Goal: Task Accomplishment & Management: Manage account settings

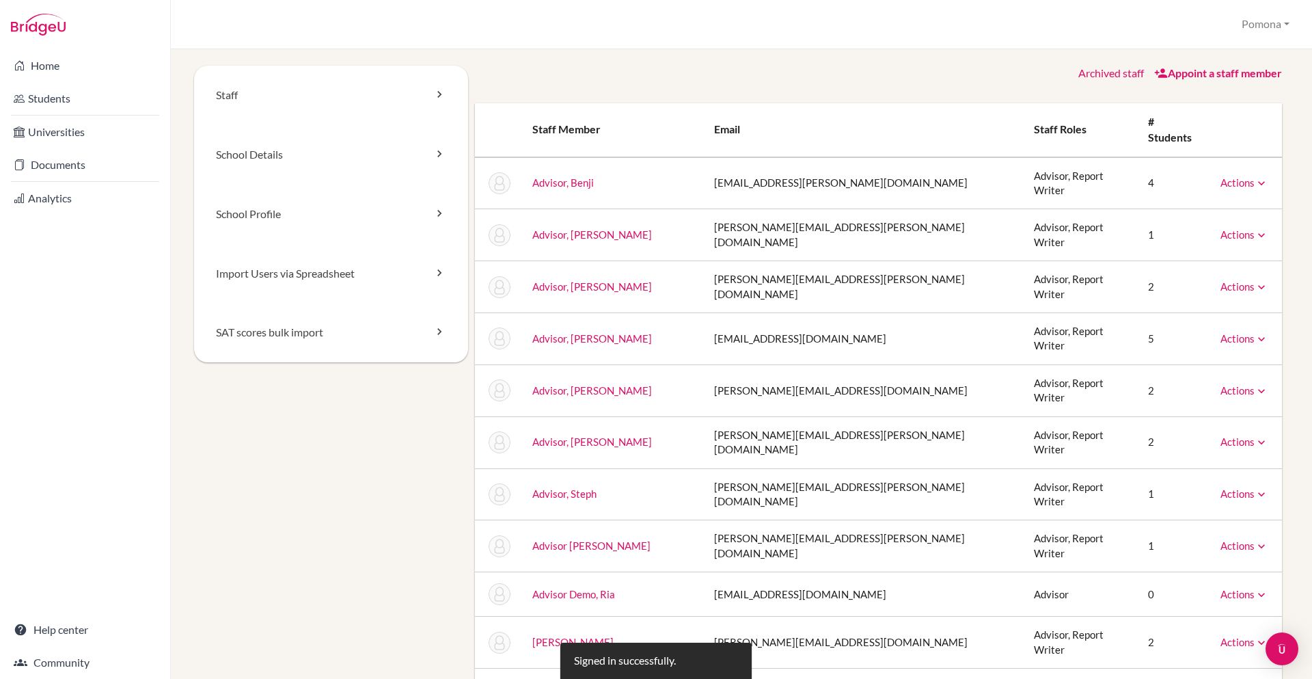
click at [1101, 73] on link "Archived staff" at bounding box center [1112, 72] width 66 height 13
click at [1235, 280] on link "Actions" at bounding box center [1245, 286] width 48 height 12
click at [1202, 339] on link "Archive" at bounding box center [1210, 349] width 116 height 20
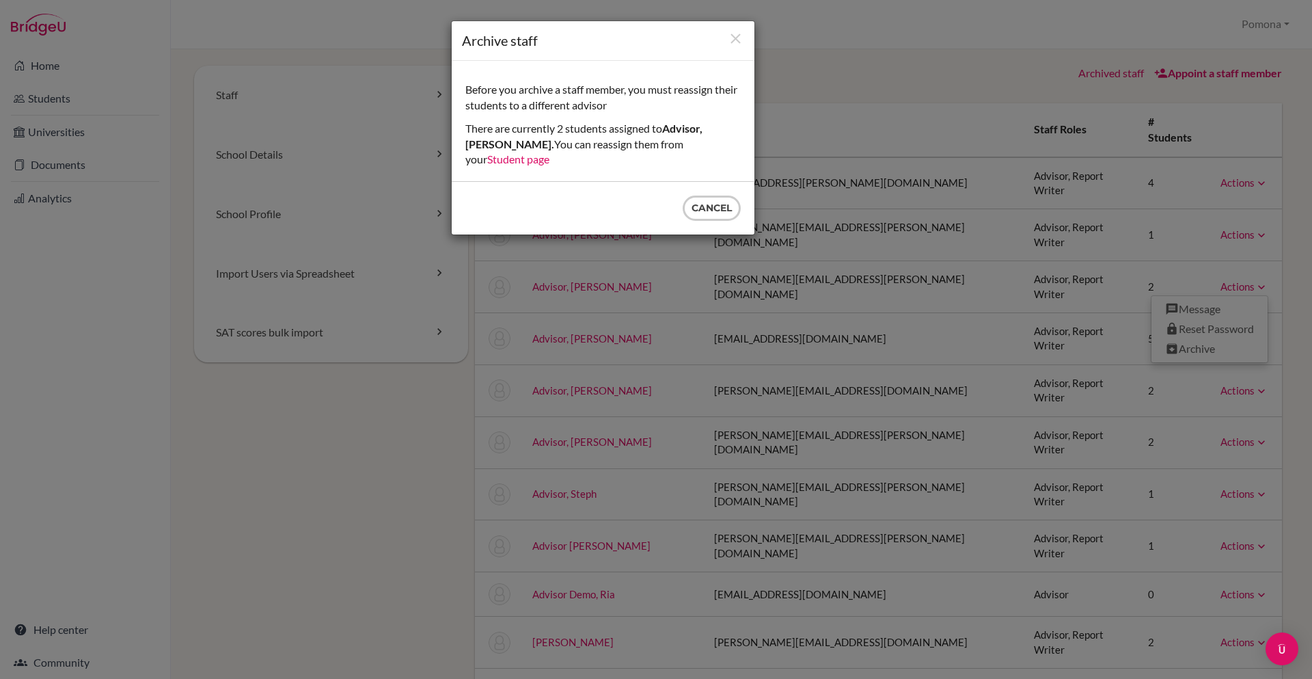
click at [550, 152] on link "Student page" at bounding box center [518, 158] width 62 height 13
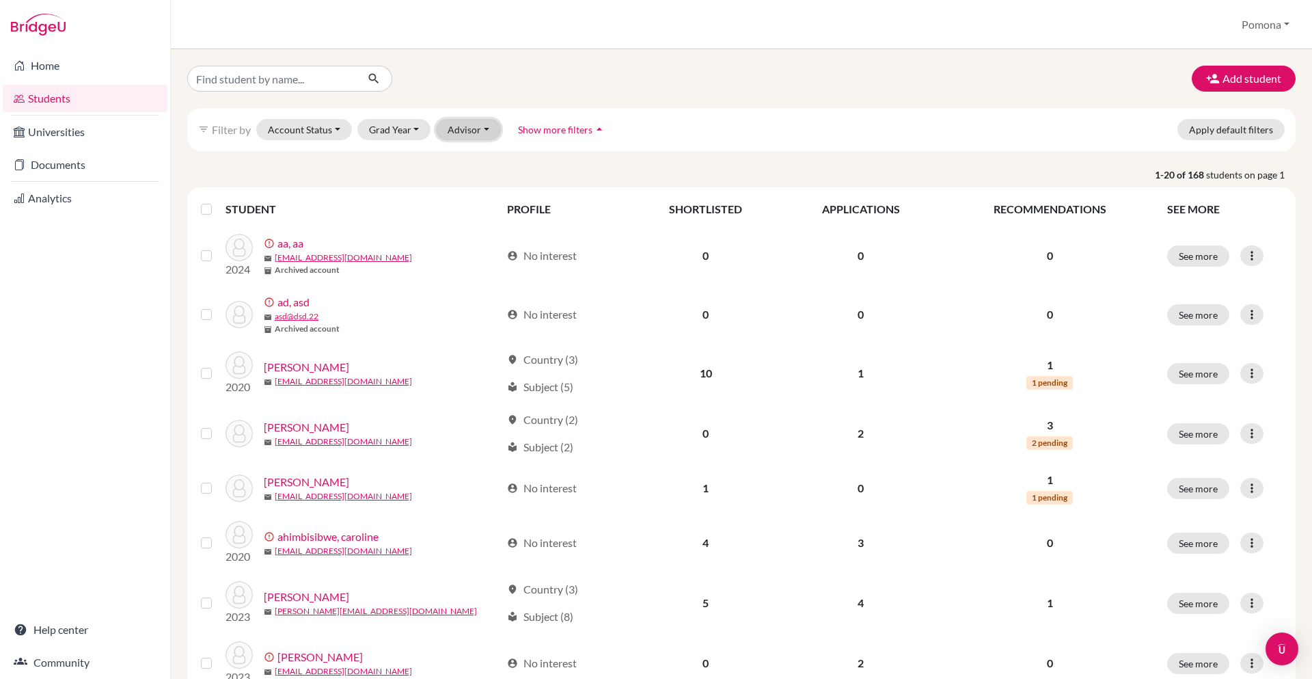
click at [482, 134] on button "Advisor" at bounding box center [468, 129] width 65 height 21
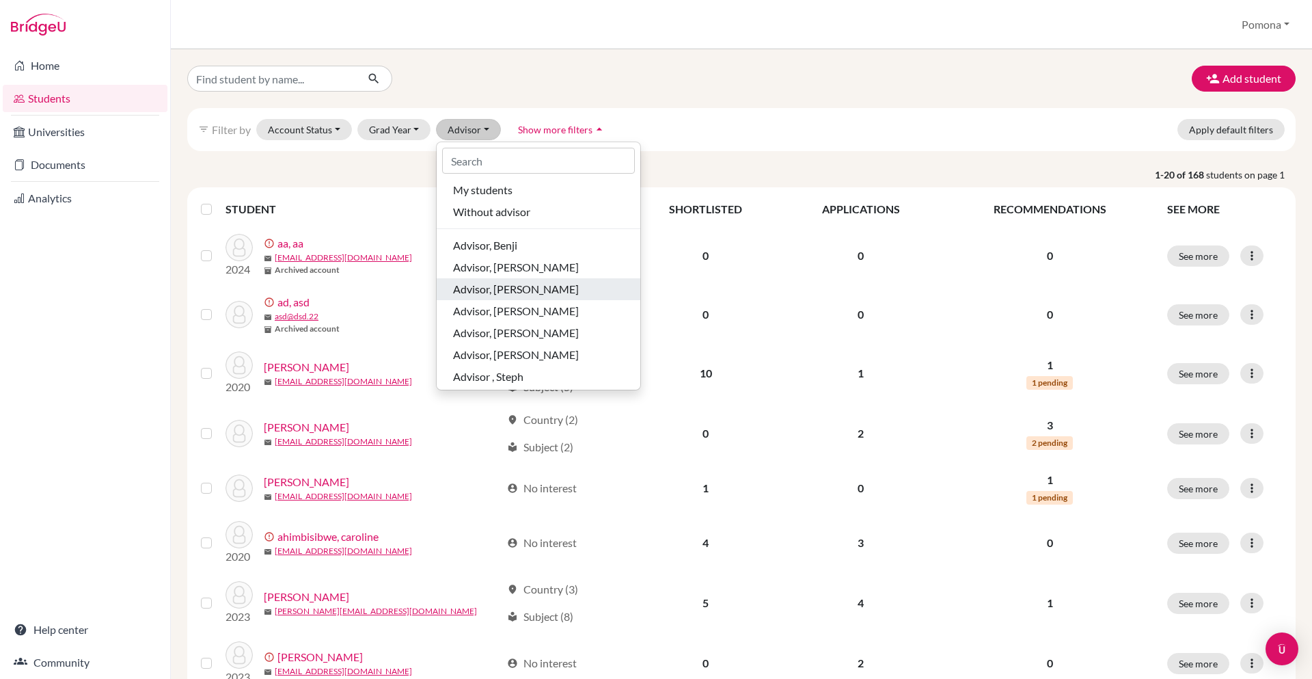
click at [483, 284] on span "Advisor, [PERSON_NAME]" at bounding box center [516, 289] width 126 height 16
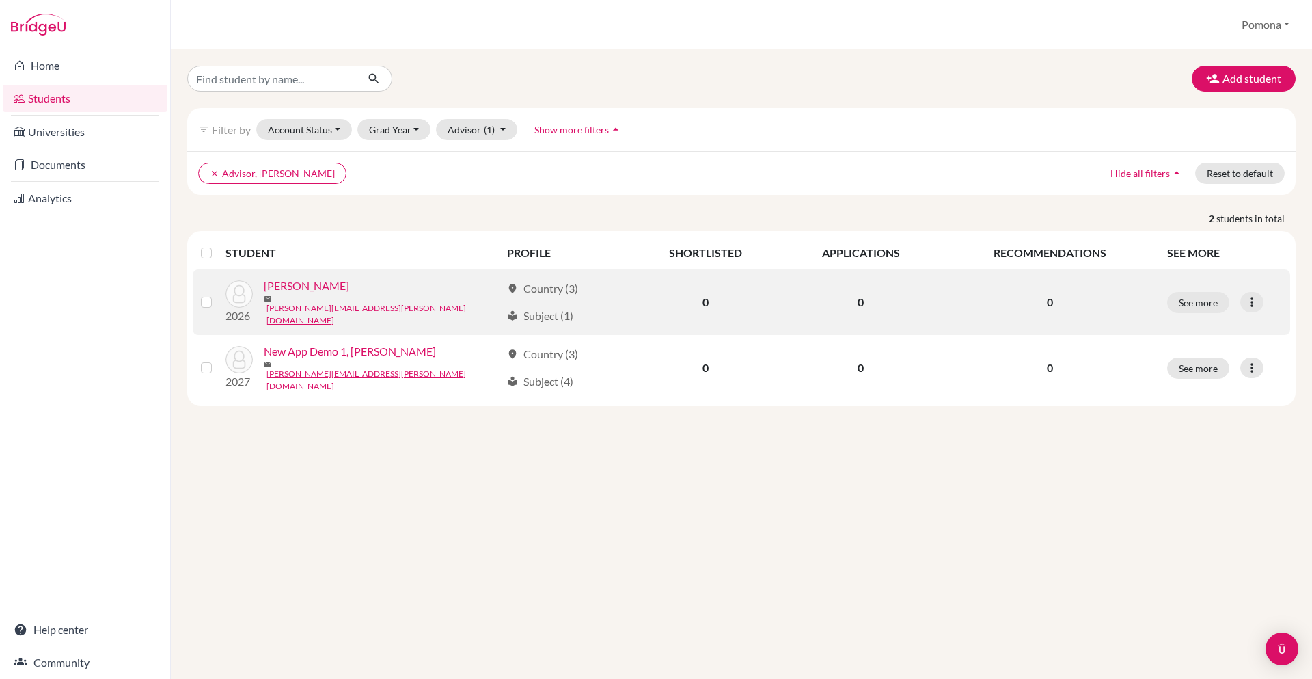
click at [217, 294] on label at bounding box center [217, 294] width 0 height 0
click at [0, 0] on input "checkbox" at bounding box center [0, 0] width 0 height 0
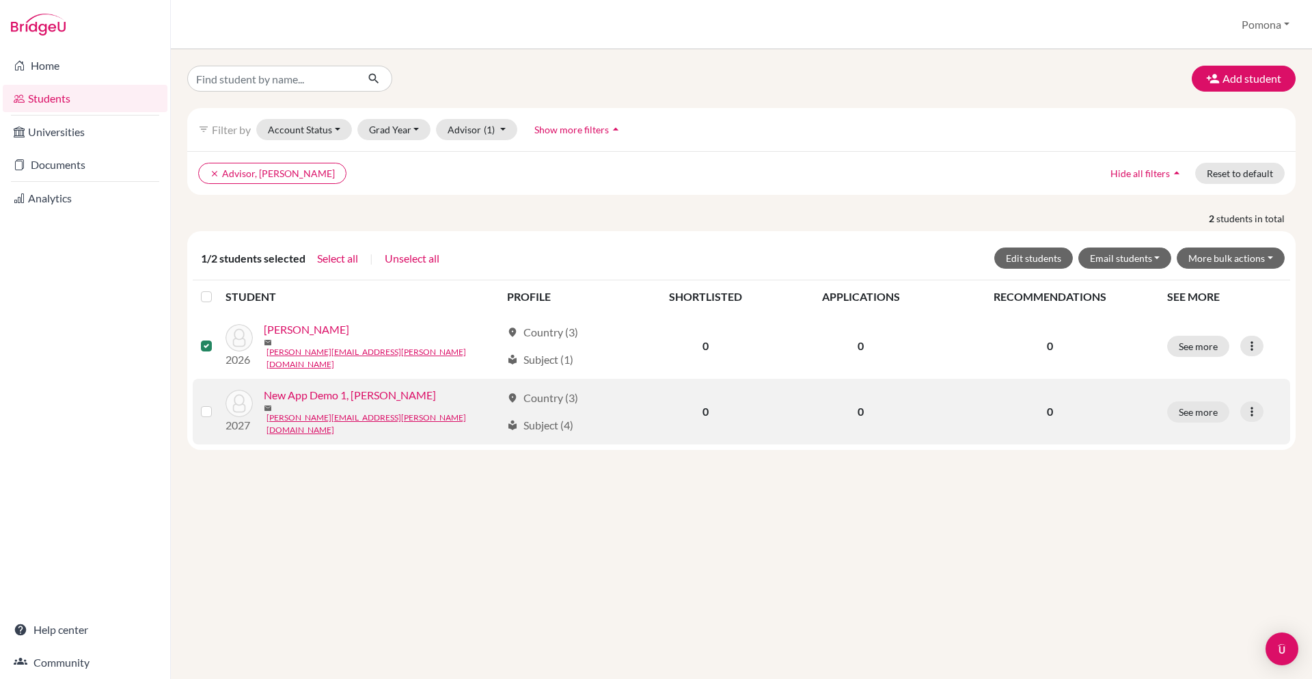
click at [217, 403] on label at bounding box center [217, 403] width 0 height 0
click at [0, 0] on input "checkbox" at bounding box center [0, 0] width 0 height 0
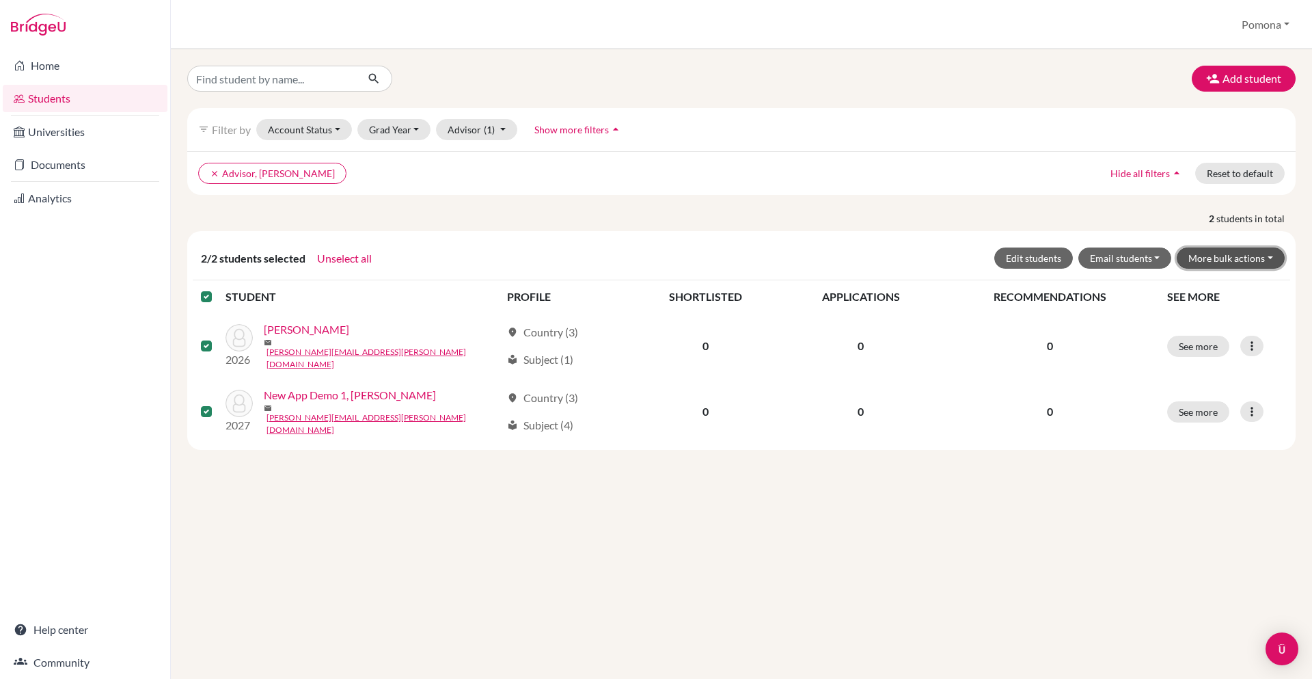
click at [1230, 260] on button "More bulk actions" at bounding box center [1231, 257] width 108 height 21
click at [1039, 256] on button "Edit students" at bounding box center [1034, 257] width 79 height 21
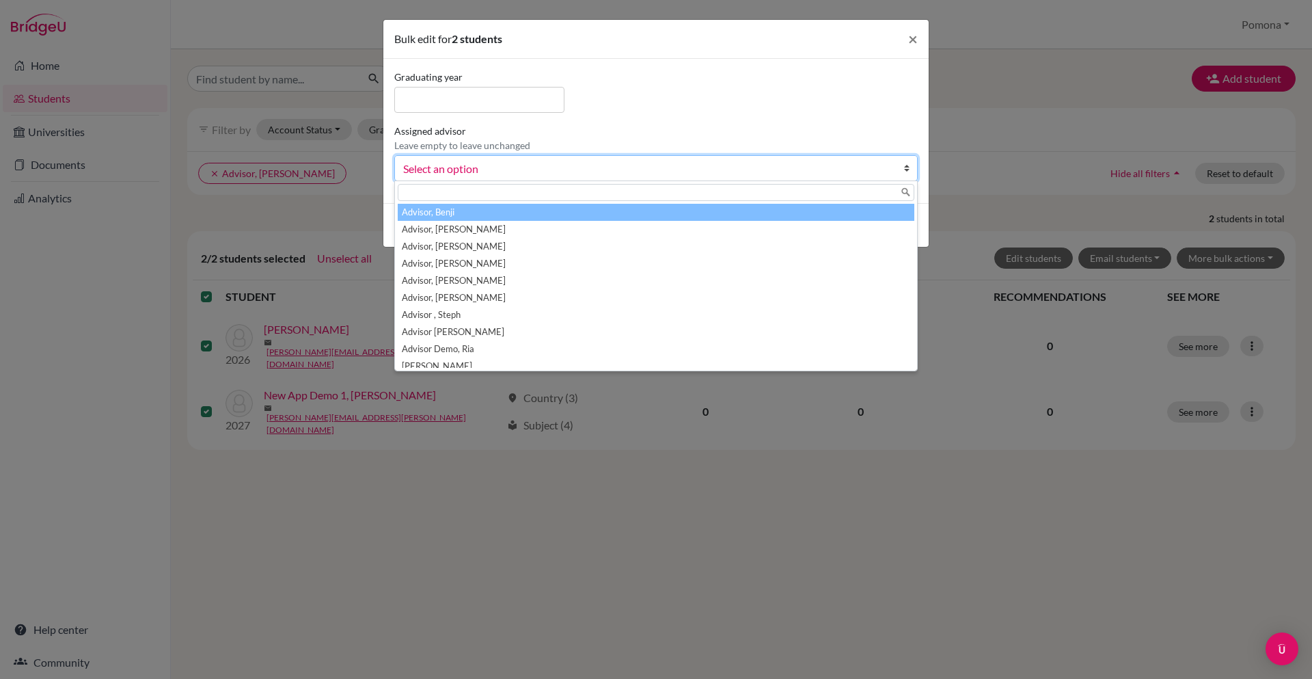
click at [468, 165] on span "Select an option" at bounding box center [647, 169] width 488 height 18
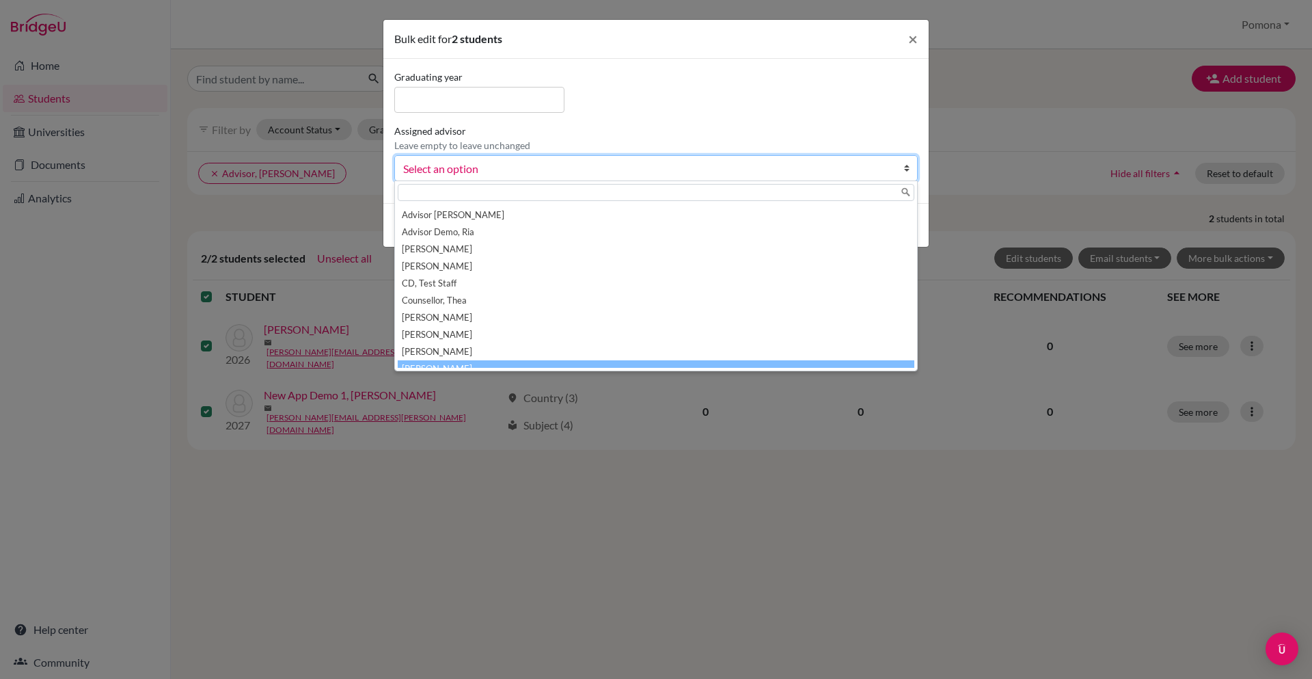
scroll to position [143, 0]
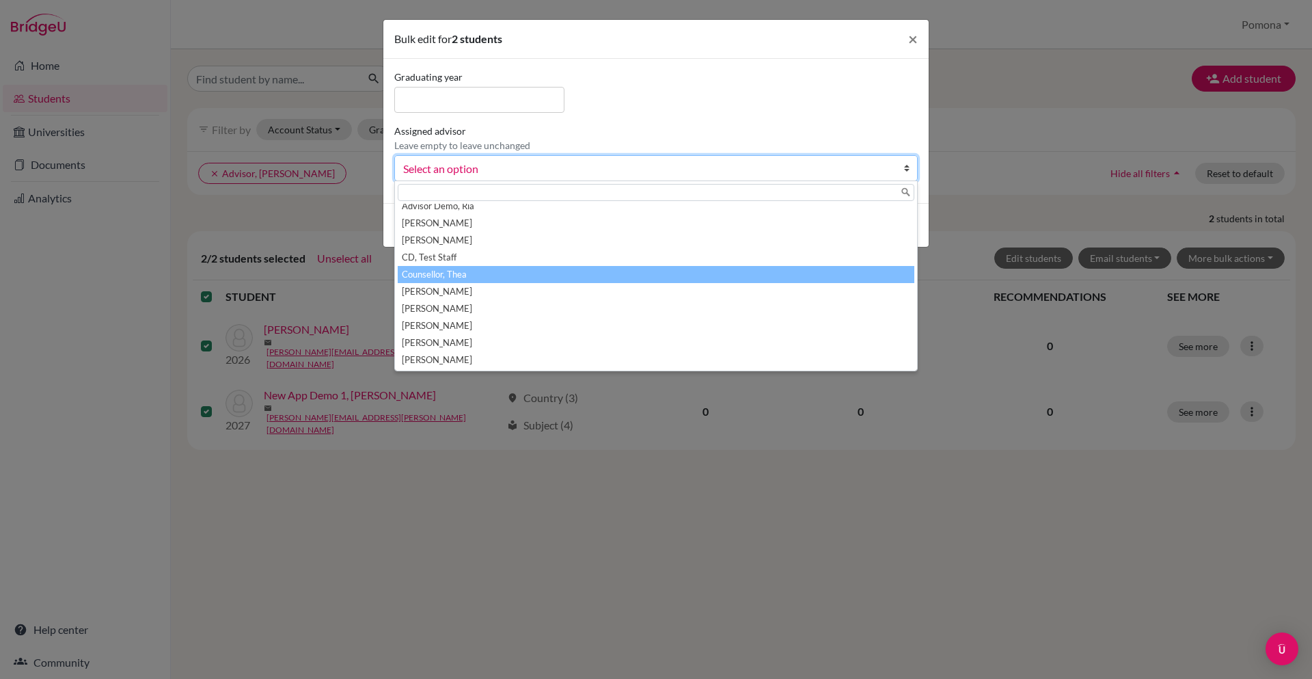
click at [489, 277] on li "Counsellor, Thea" at bounding box center [656, 274] width 517 height 17
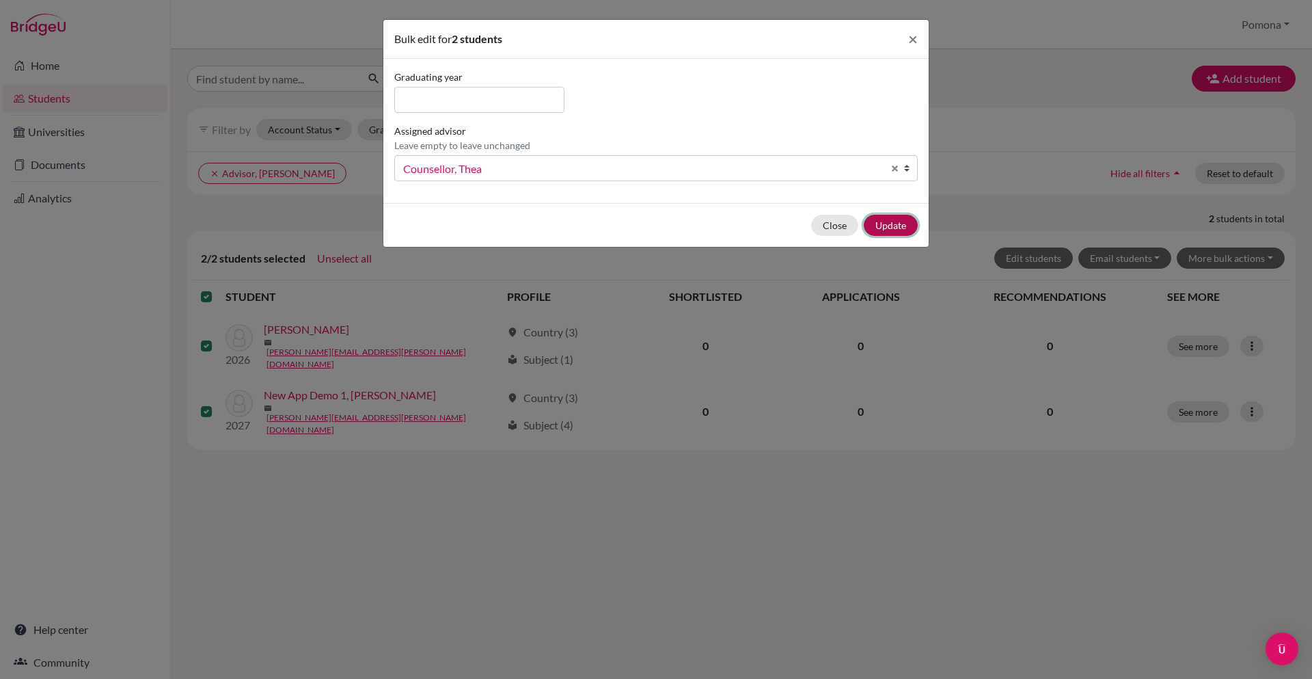
click at [890, 217] on button "Update" at bounding box center [891, 225] width 54 height 21
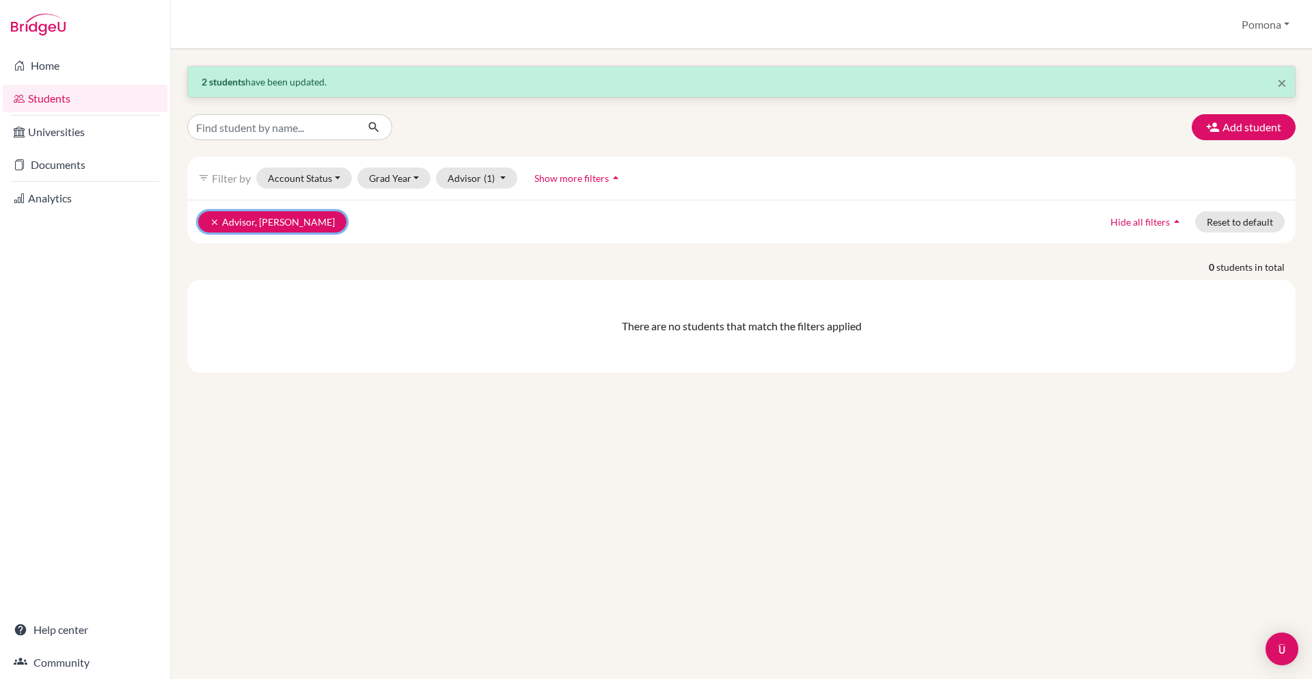
click at [211, 223] on icon "clear" at bounding box center [215, 222] width 10 height 10
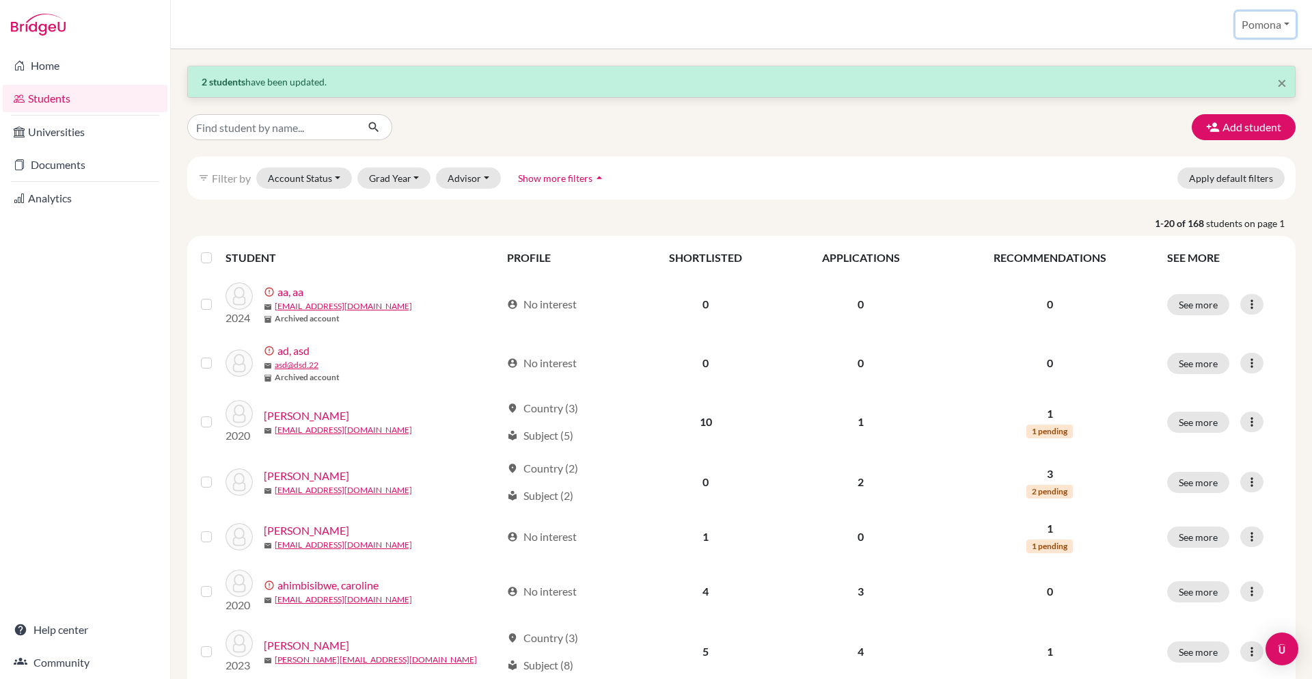
click at [1270, 31] on button "Pomona" at bounding box center [1266, 25] width 60 height 26
click at [1241, 77] on link "School Settings" at bounding box center [1243, 78] width 108 height 22
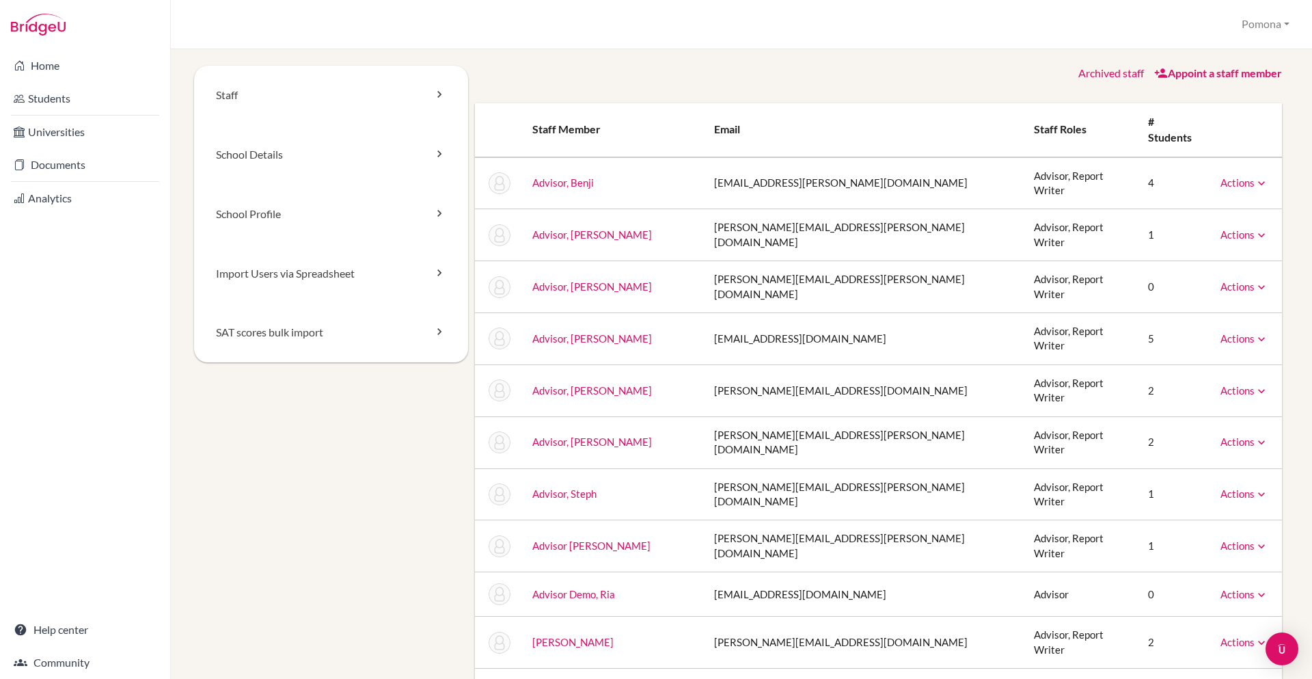
click at [1257, 280] on icon at bounding box center [1262, 287] width 14 height 14
click at [1189, 339] on link "Archive" at bounding box center [1210, 349] width 116 height 20
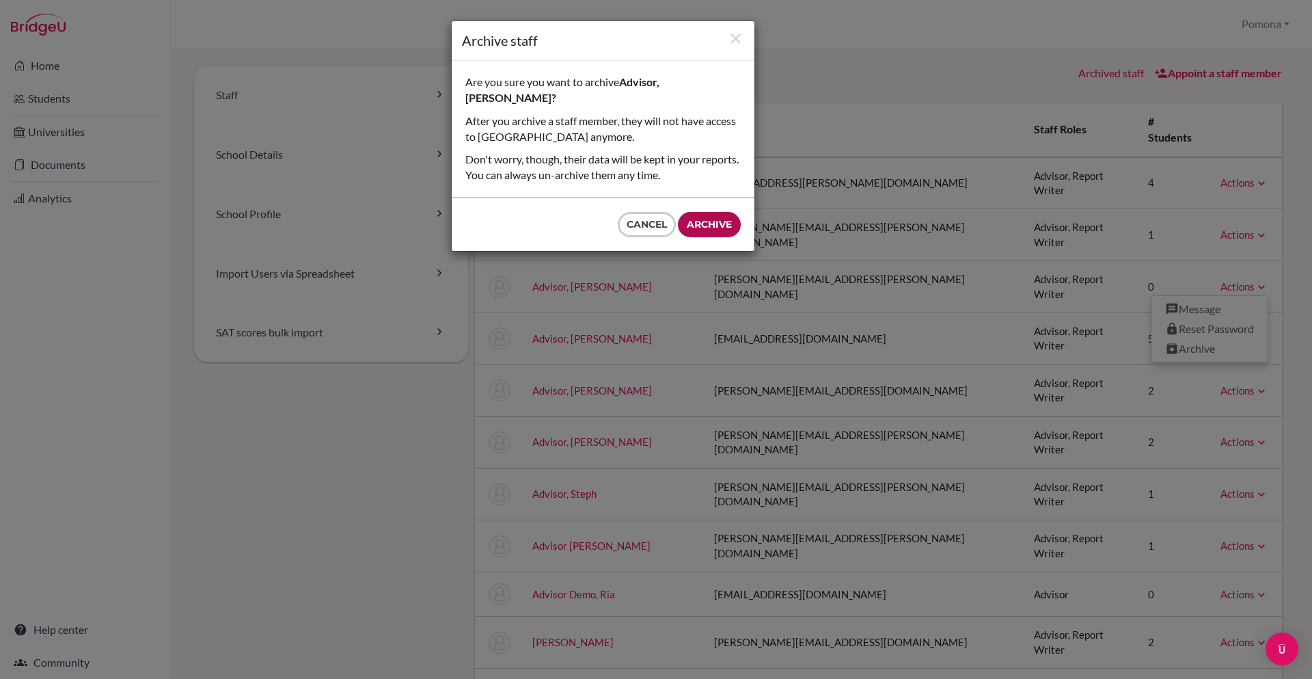
click at [686, 212] on input "Archive" at bounding box center [709, 224] width 63 height 25
type input "Archive"
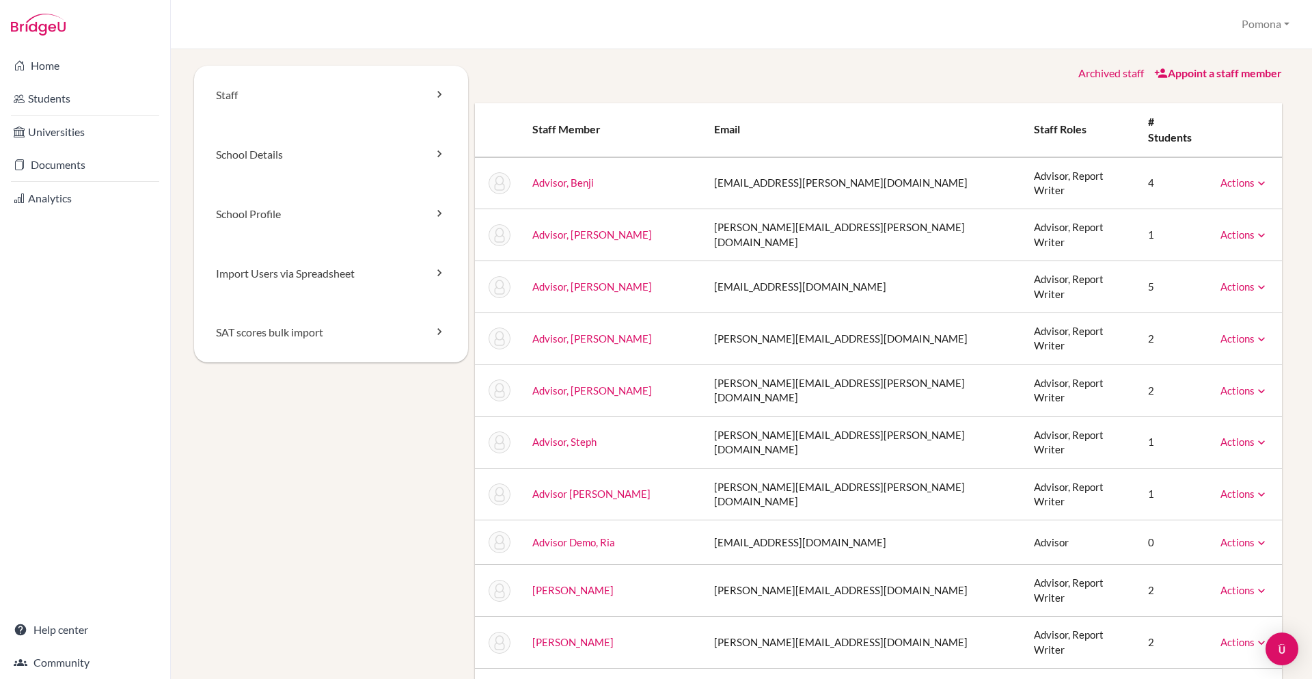
click at [853, 75] on div "Archived staff Appoint a staff member" at bounding box center [879, 74] width 808 height 16
click at [1084, 70] on link "Archived staff" at bounding box center [1112, 72] width 66 height 13
click at [87, 76] on link "Home" at bounding box center [85, 65] width 165 height 27
click at [67, 89] on link "Students" at bounding box center [85, 98] width 165 height 27
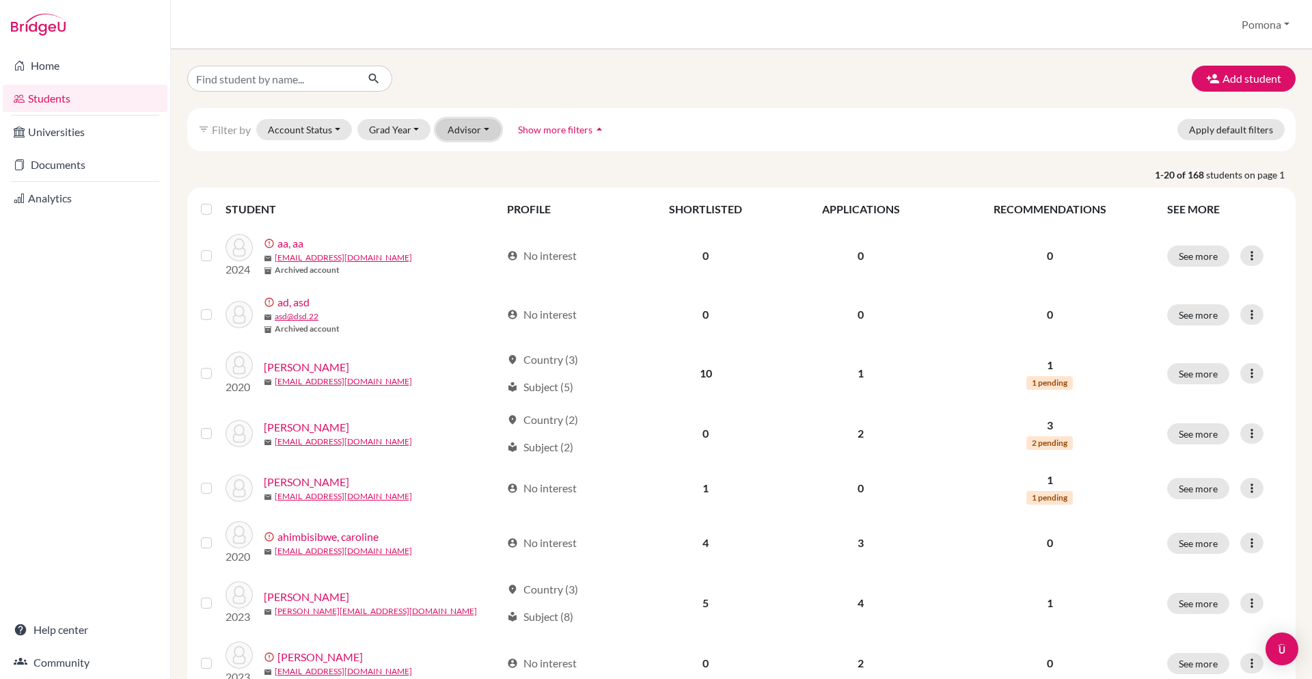
click at [491, 133] on button "Advisor" at bounding box center [468, 129] width 65 height 21
